Goal: Browse casually

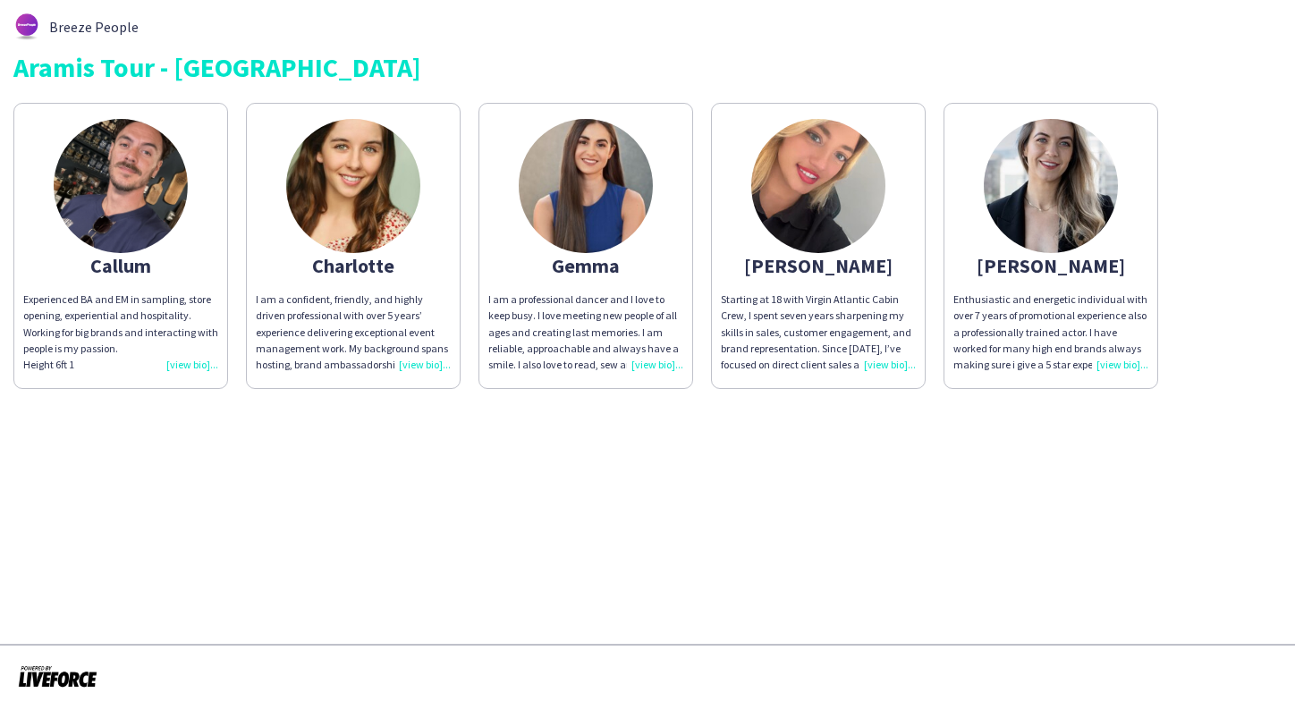
click at [1038, 221] on img at bounding box center [1051, 186] width 134 height 134
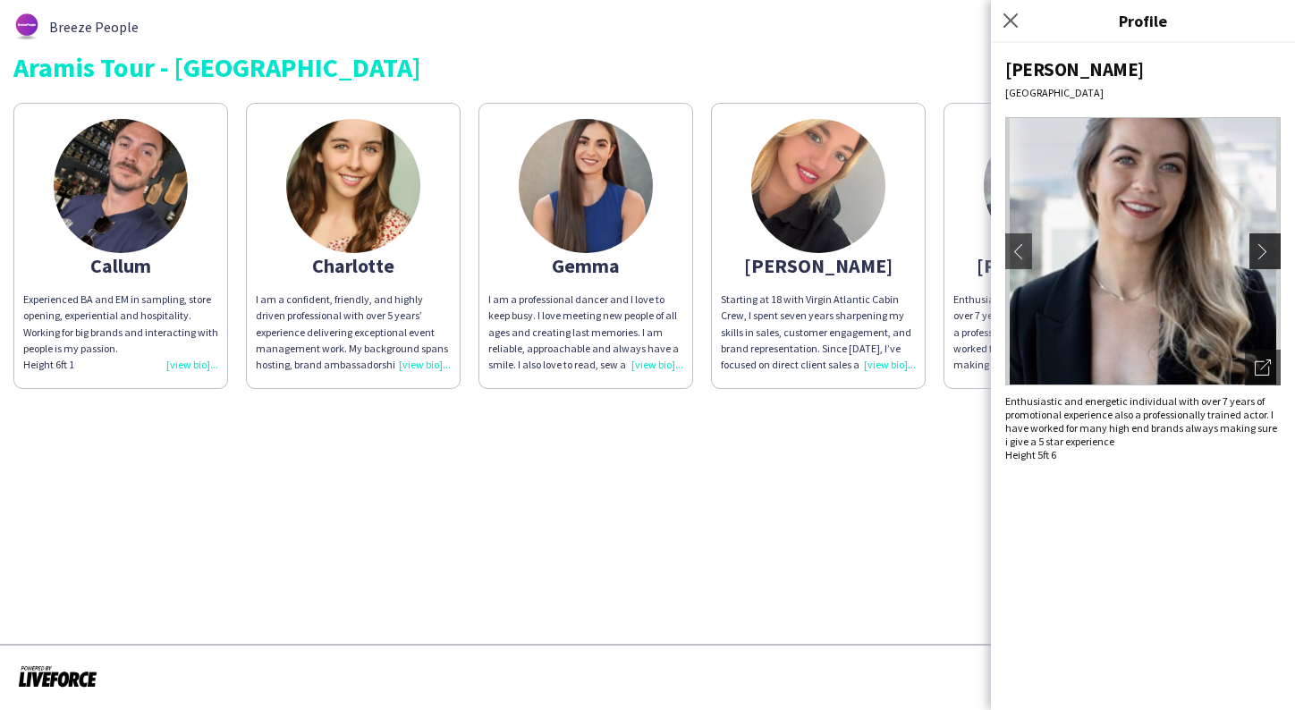
click at [1257, 252] on app-icon "chevron-right" at bounding box center [1267, 251] width 25 height 16
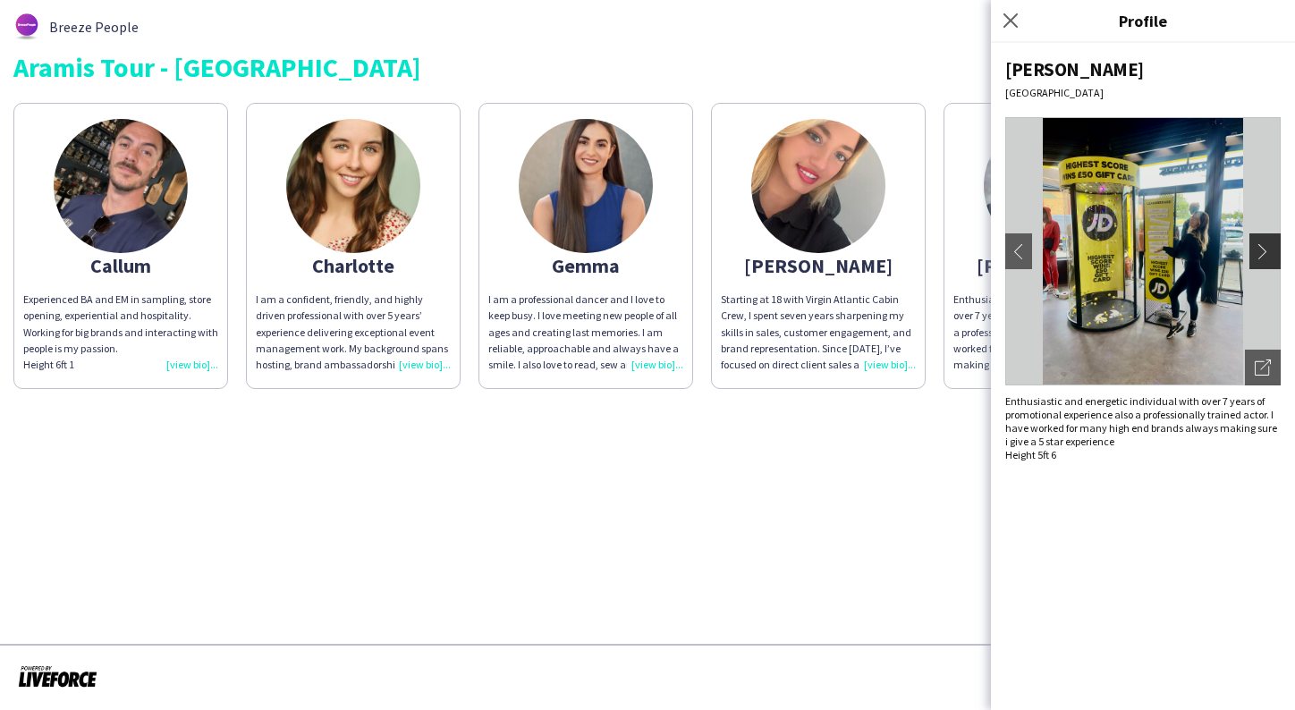
click at [1264, 249] on app-icon "chevron-right" at bounding box center [1267, 251] width 25 height 16
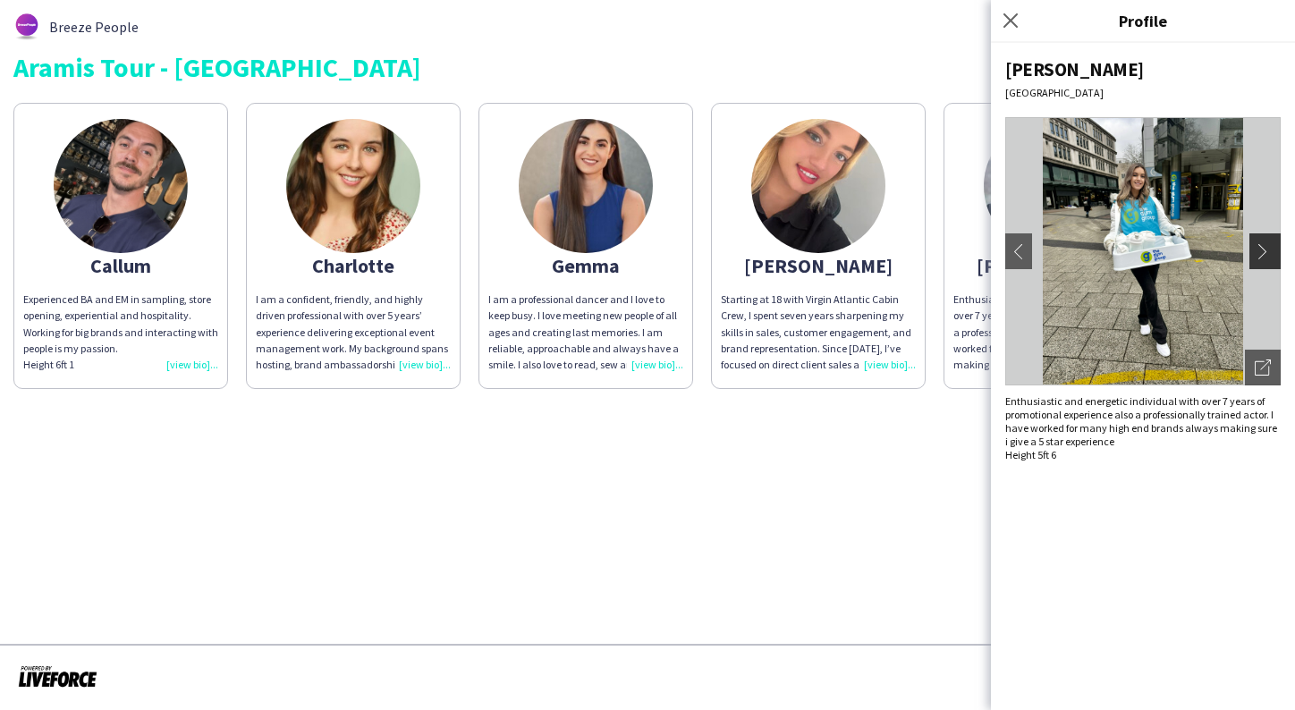
click at [1265, 253] on app-icon "chevron-right" at bounding box center [1267, 251] width 25 height 16
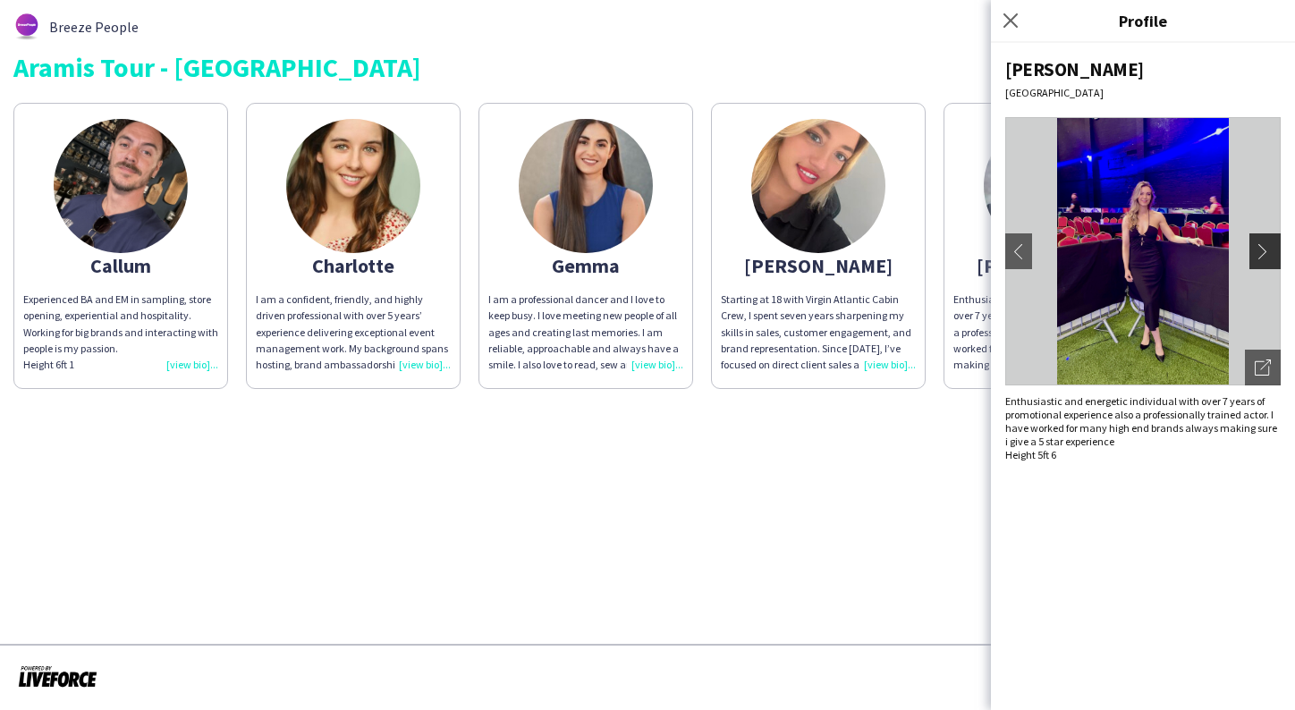
click at [1264, 254] on app-icon "chevron-right" at bounding box center [1267, 251] width 25 height 16
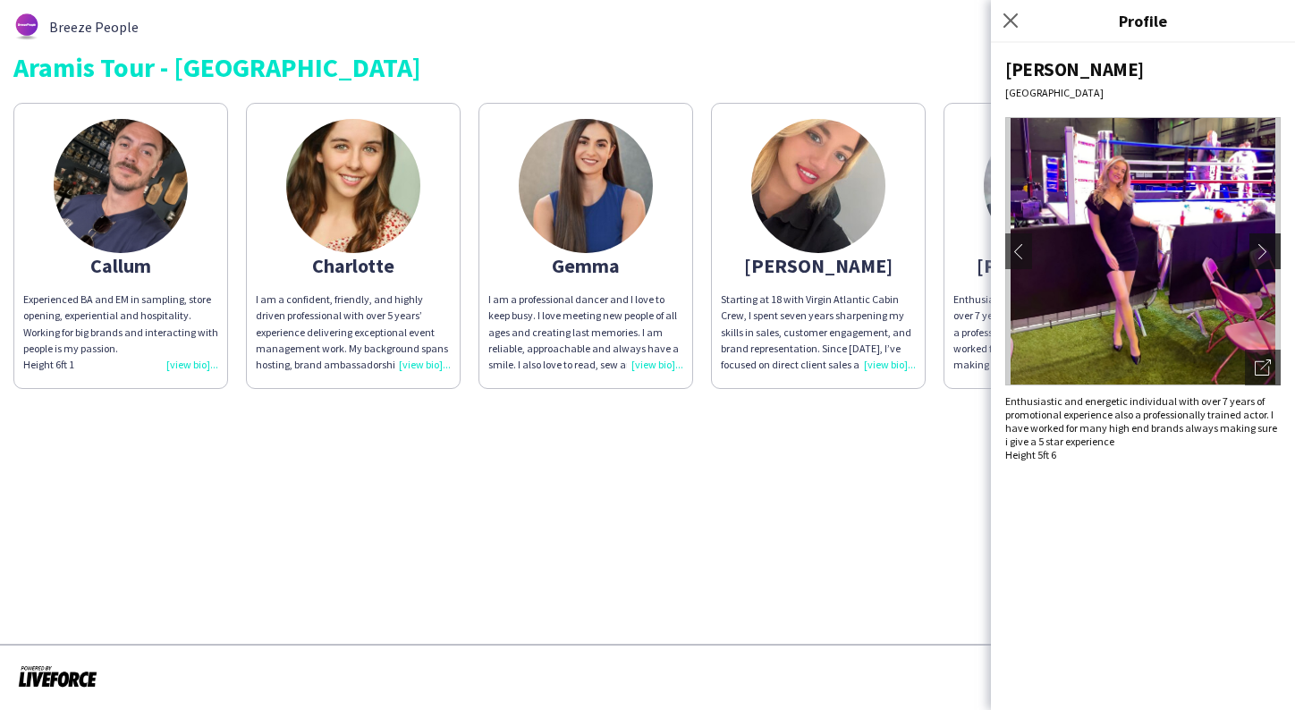
click at [1264, 253] on app-icon "chevron-right" at bounding box center [1267, 251] width 25 height 16
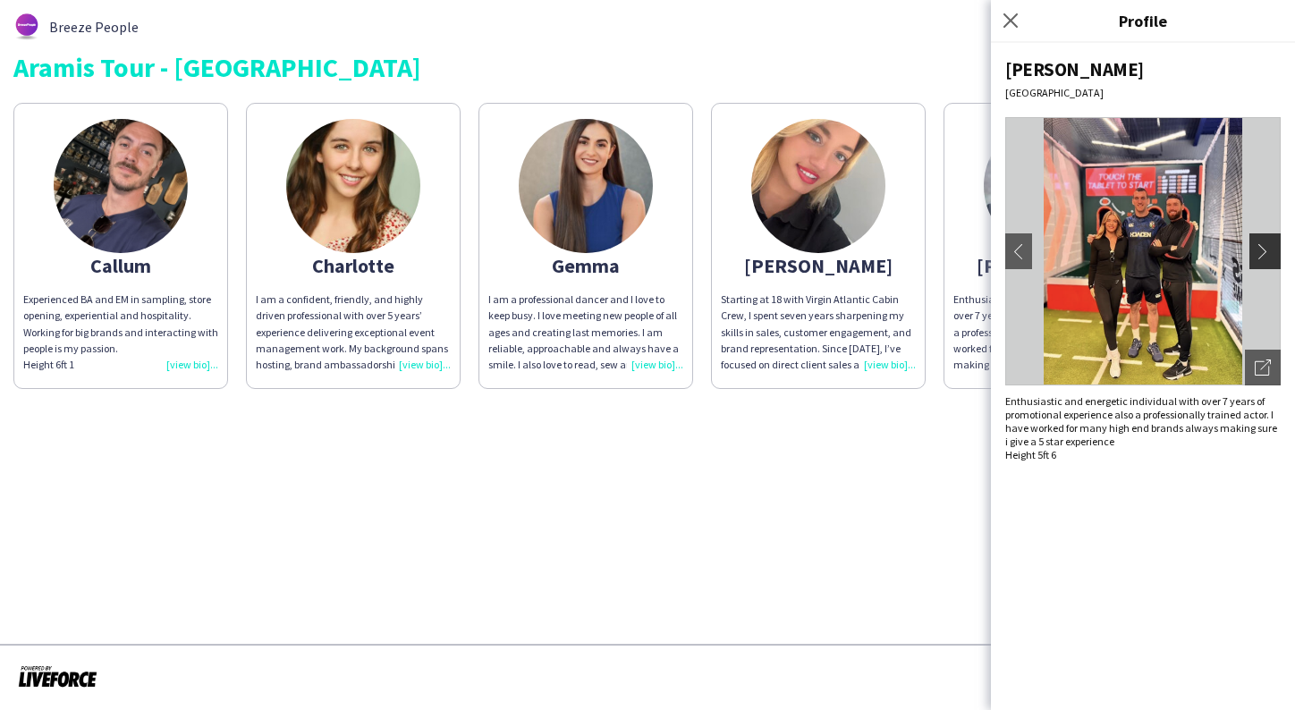
click at [1263, 252] on app-icon "chevron-right" at bounding box center [1267, 251] width 25 height 16
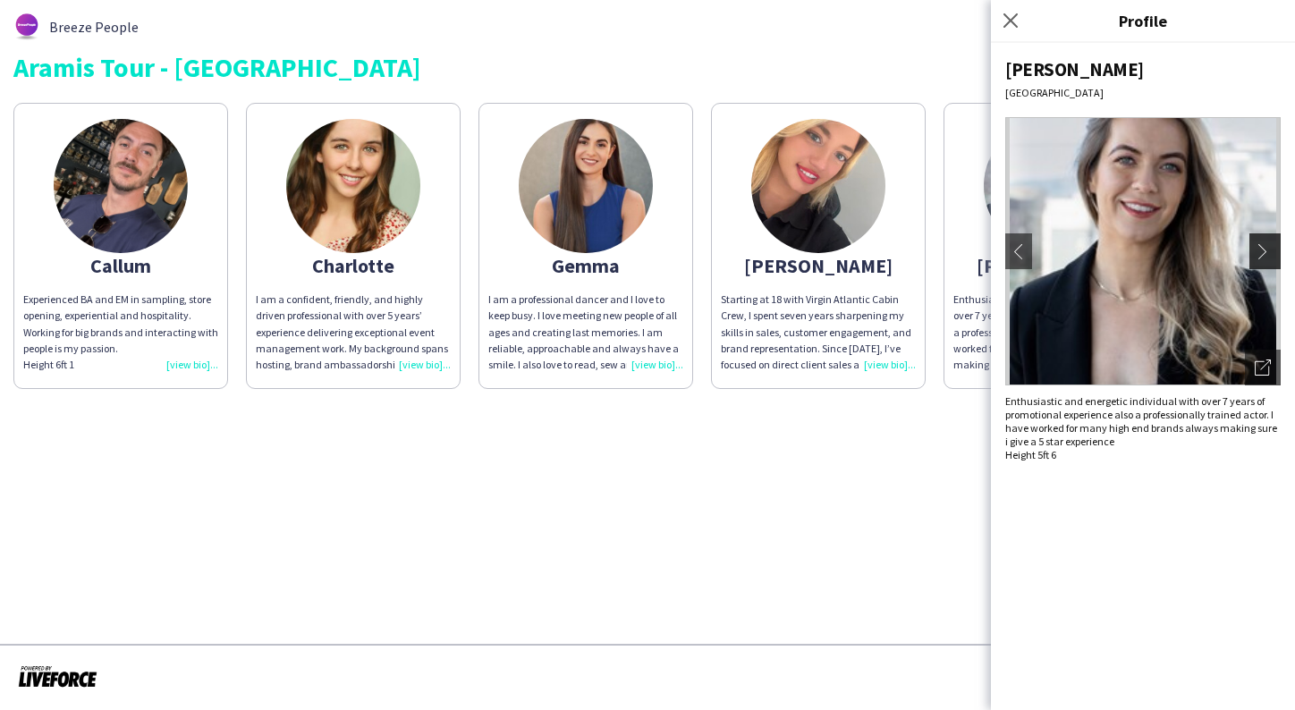
click at [1263, 252] on app-icon "chevron-right" at bounding box center [1267, 251] width 25 height 16
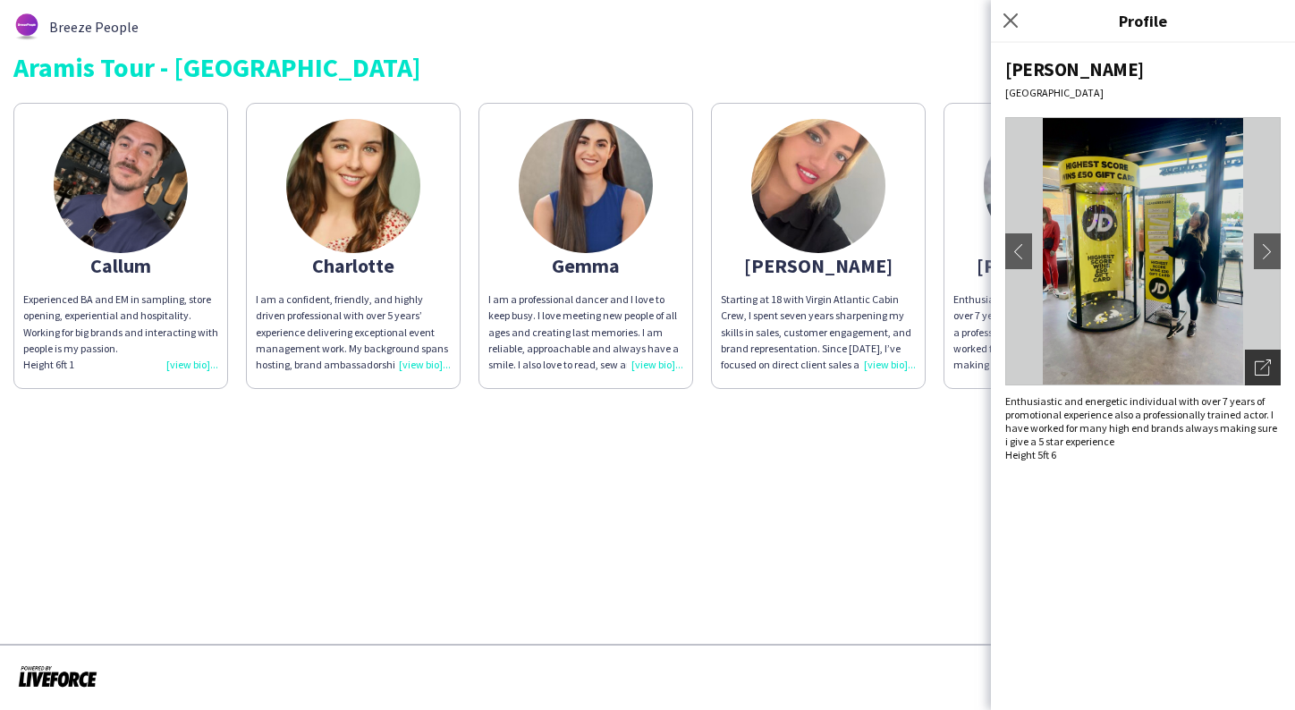
click at [1254, 366] on div "Open photos pop-in" at bounding box center [1263, 368] width 36 height 36
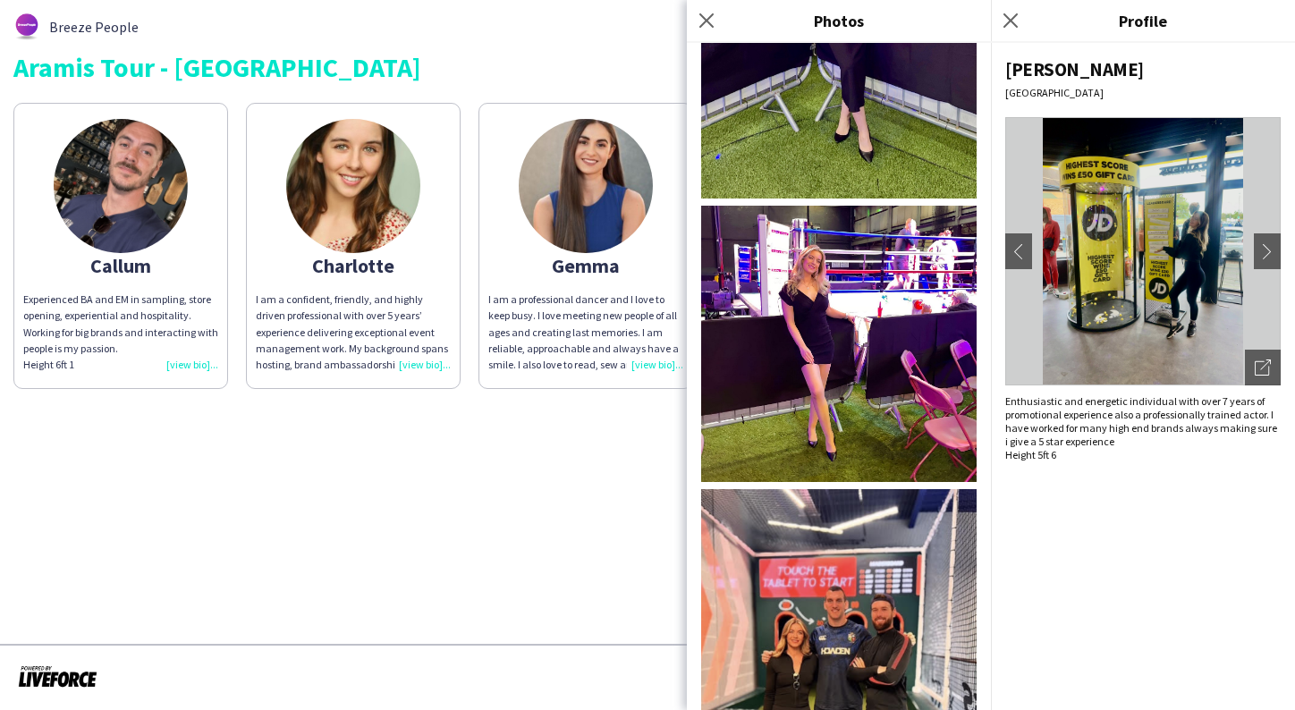
scroll to position [1311, 0]
